Goal: Information Seeking & Learning: Learn about a topic

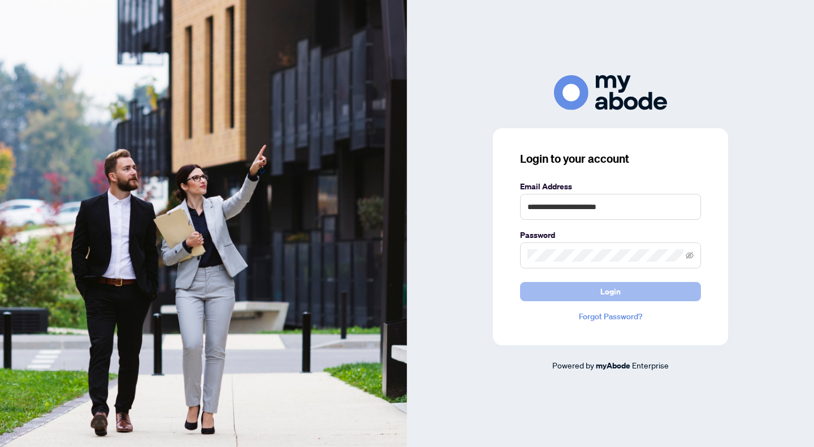
click at [601, 296] on button "Login" at bounding box center [610, 291] width 181 height 19
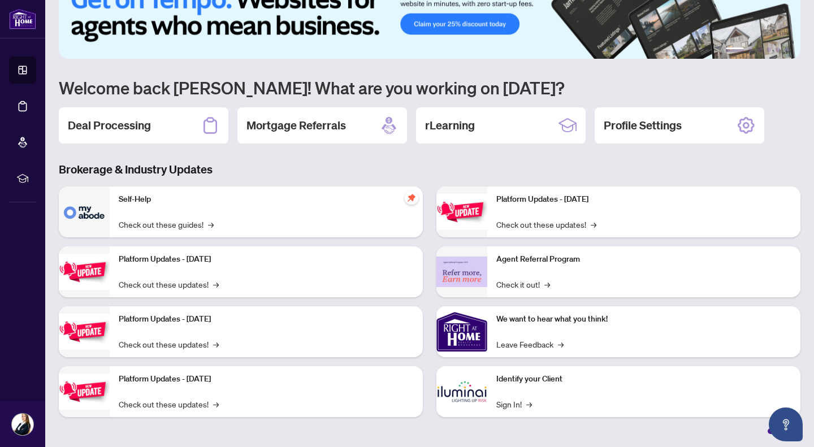
scroll to position [37, 0]
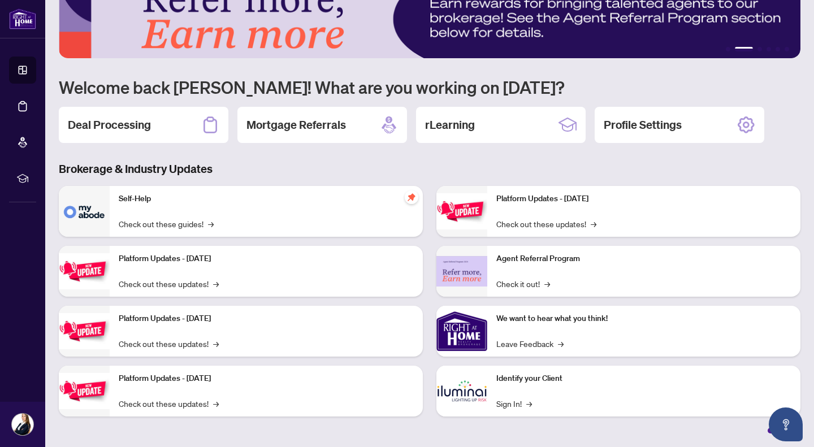
click at [262, 215] on div "Self-Help Check out these guides! →" at bounding box center [266, 211] width 313 height 51
click at [195, 222] on link "Check out these guides! →" at bounding box center [166, 224] width 95 height 12
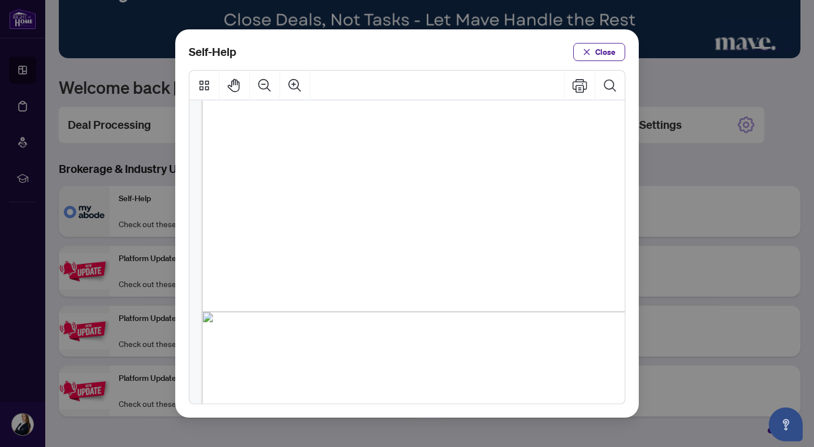
scroll to position [801, 0]
click at [591, 53] on icon "close" at bounding box center [587, 52] width 8 height 8
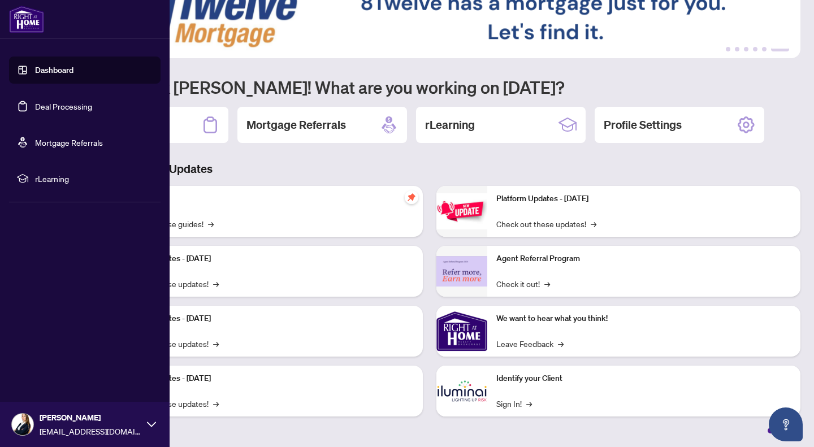
click at [62, 178] on span "rLearning" at bounding box center [94, 178] width 118 height 12
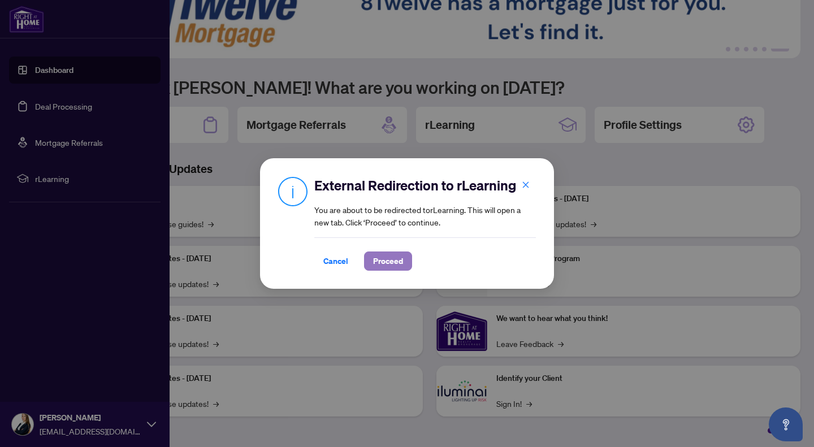
click at [379, 263] on span "Proceed" at bounding box center [388, 261] width 30 height 18
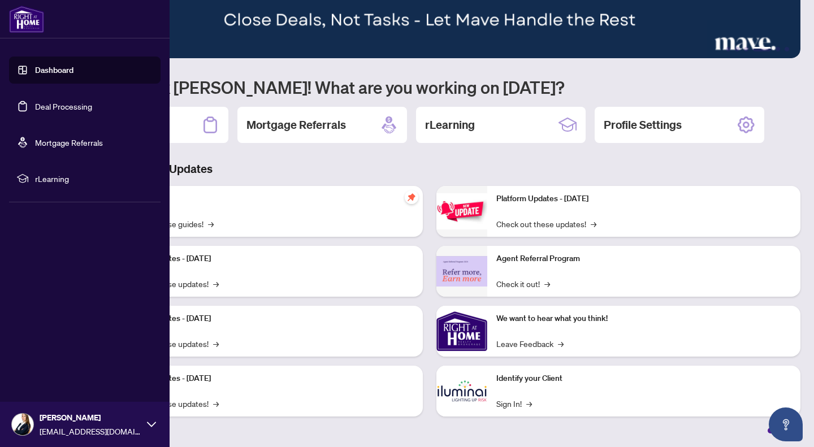
click at [59, 109] on link "Deal Processing" at bounding box center [63, 106] width 57 height 10
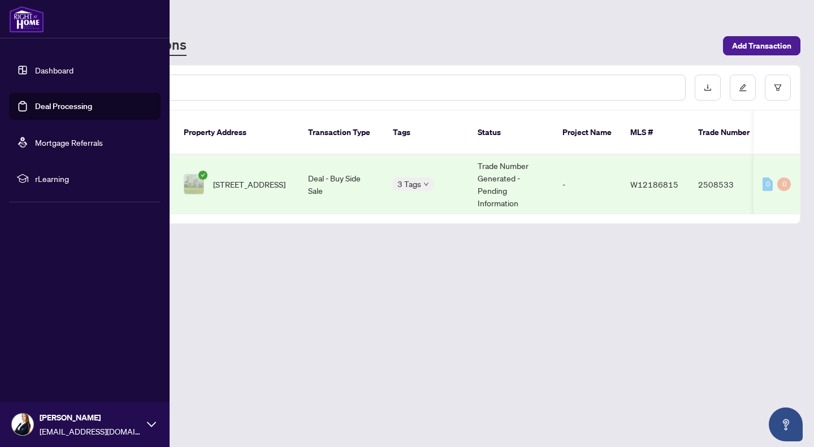
click at [55, 70] on link "Dashboard" at bounding box center [54, 70] width 38 height 10
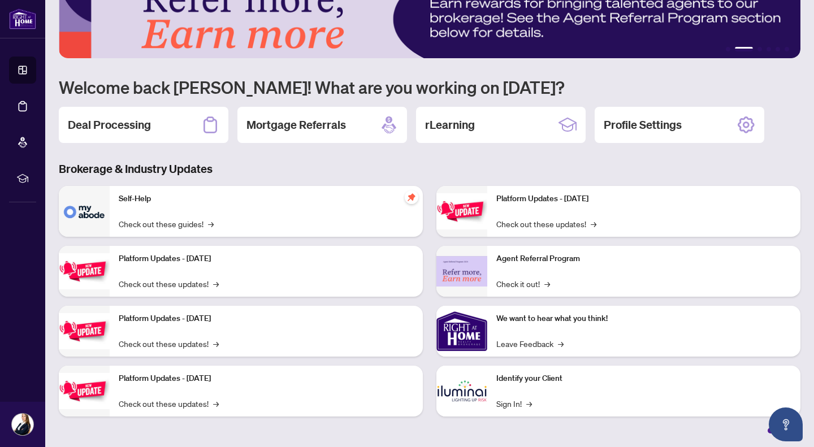
scroll to position [37, 0]
